Goal: Task Accomplishment & Management: Use online tool/utility

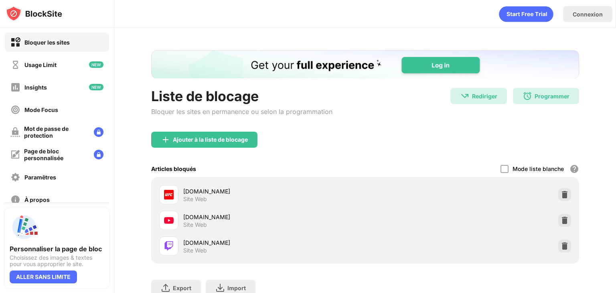
drag, startPoint x: 247, startPoint y: 13, endPoint x: 386, endPoint y: 32, distance: 140.5
click at [386, 32] on div "Liste de blocage Bloquer les sites en permanence ou selon la programmation Redi…" at bounding box center [365, 188] width 502 height 321
click at [524, 92] on img at bounding box center [527, 96] width 10 height 10
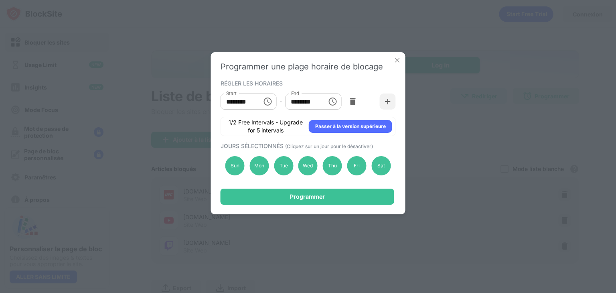
click at [329, 102] on icon "Choose time, selected time is 1:00 PM" at bounding box center [332, 101] width 8 height 8
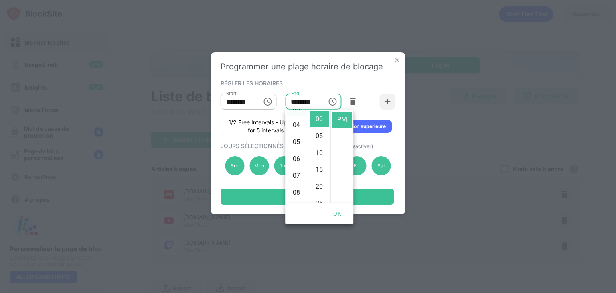
scroll to position [80, 0]
click at [297, 189] on li "09" at bounding box center [296, 190] width 19 height 16
click at [343, 124] on li "AM" at bounding box center [341, 119] width 19 height 16
type input "********"
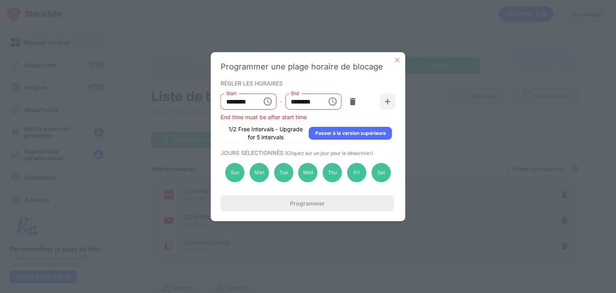
click at [263, 101] on icon "Choose time, selected time is 10:00 AM" at bounding box center [268, 102] width 10 height 10
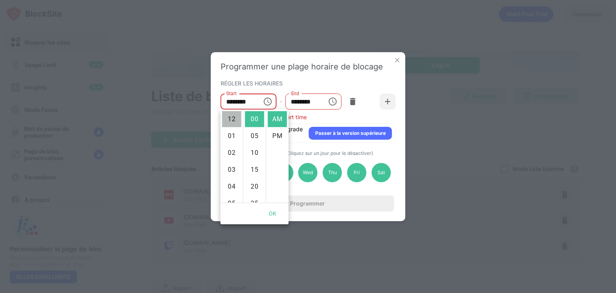
click at [231, 120] on li "12" at bounding box center [231, 119] width 19 height 16
type input "********"
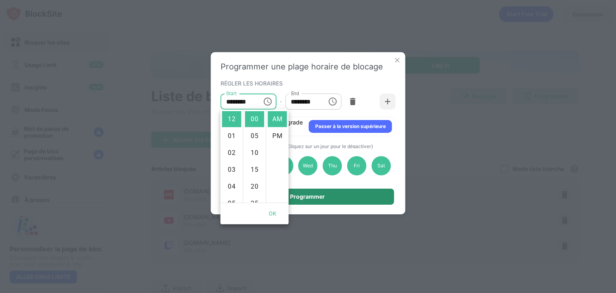
click at [310, 194] on div "Programmer" at bounding box center [307, 196] width 35 height 6
